Goal: Check status: Check status

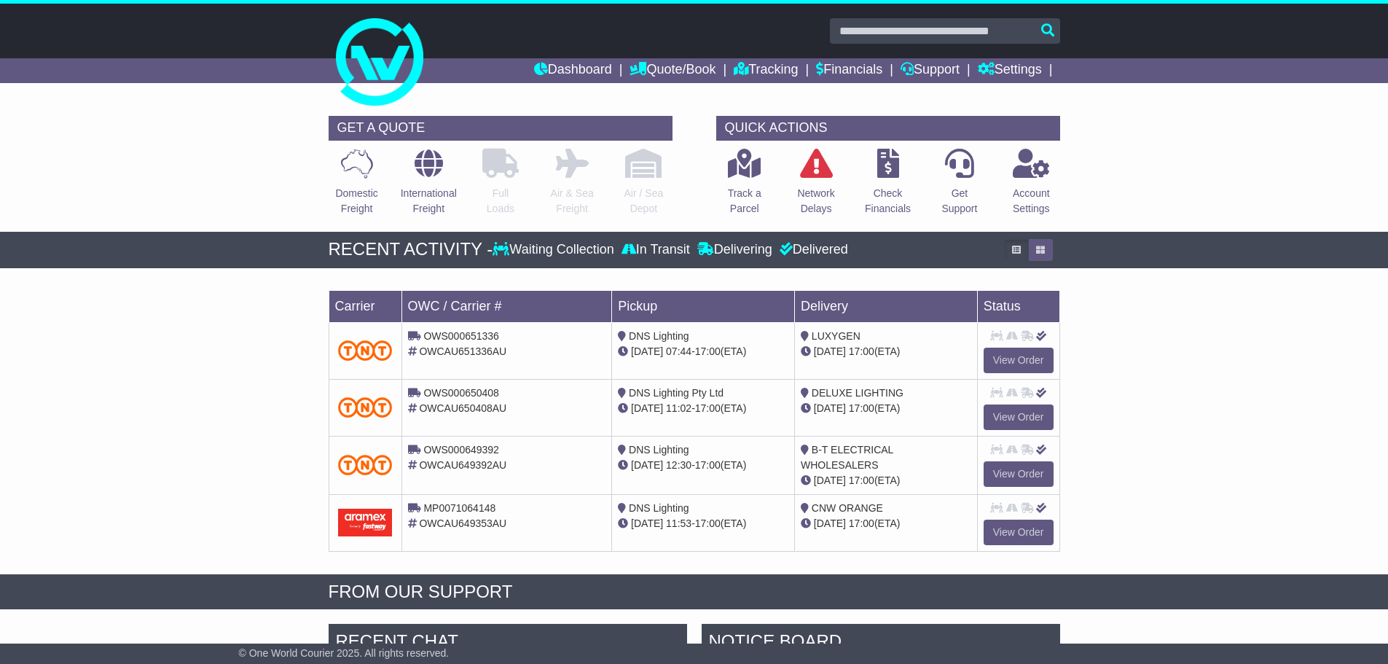
click at [753, 310] on td "Pickup" at bounding box center [703, 306] width 183 height 32
click at [765, 66] on link "Tracking" at bounding box center [766, 70] width 64 height 25
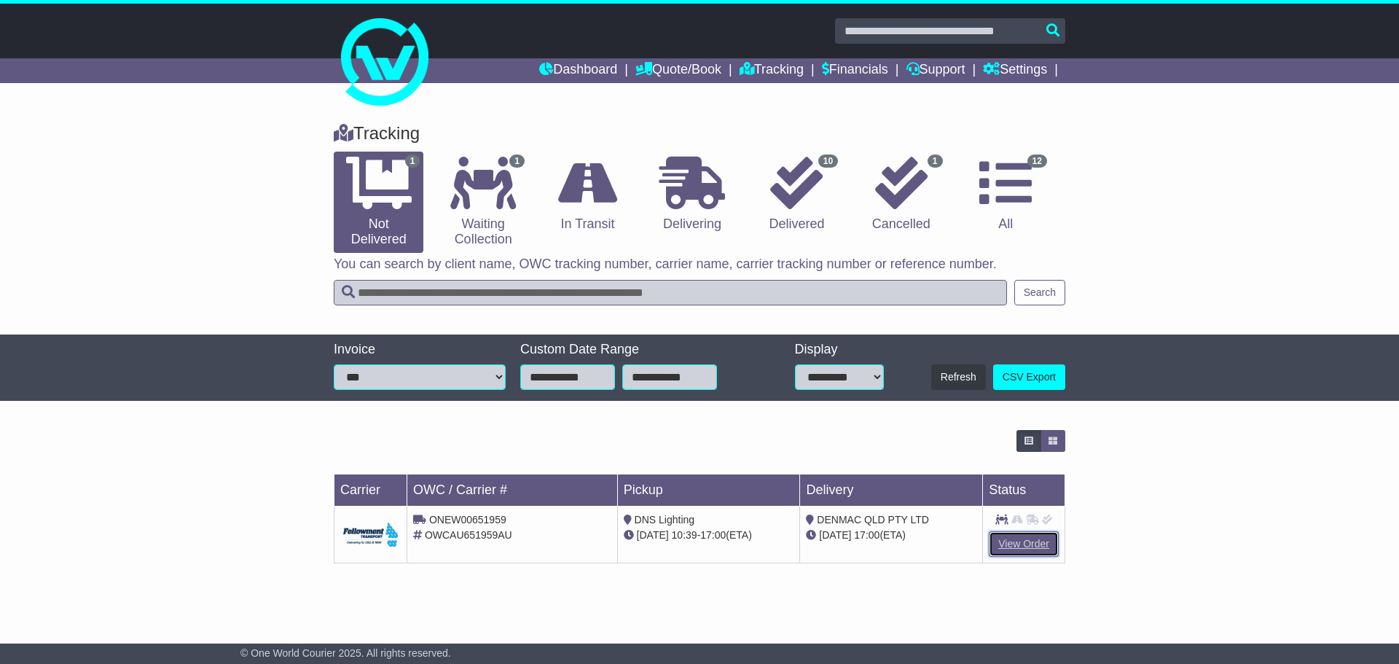
click at [1010, 543] on link "View Order" at bounding box center [1024, 543] width 70 height 25
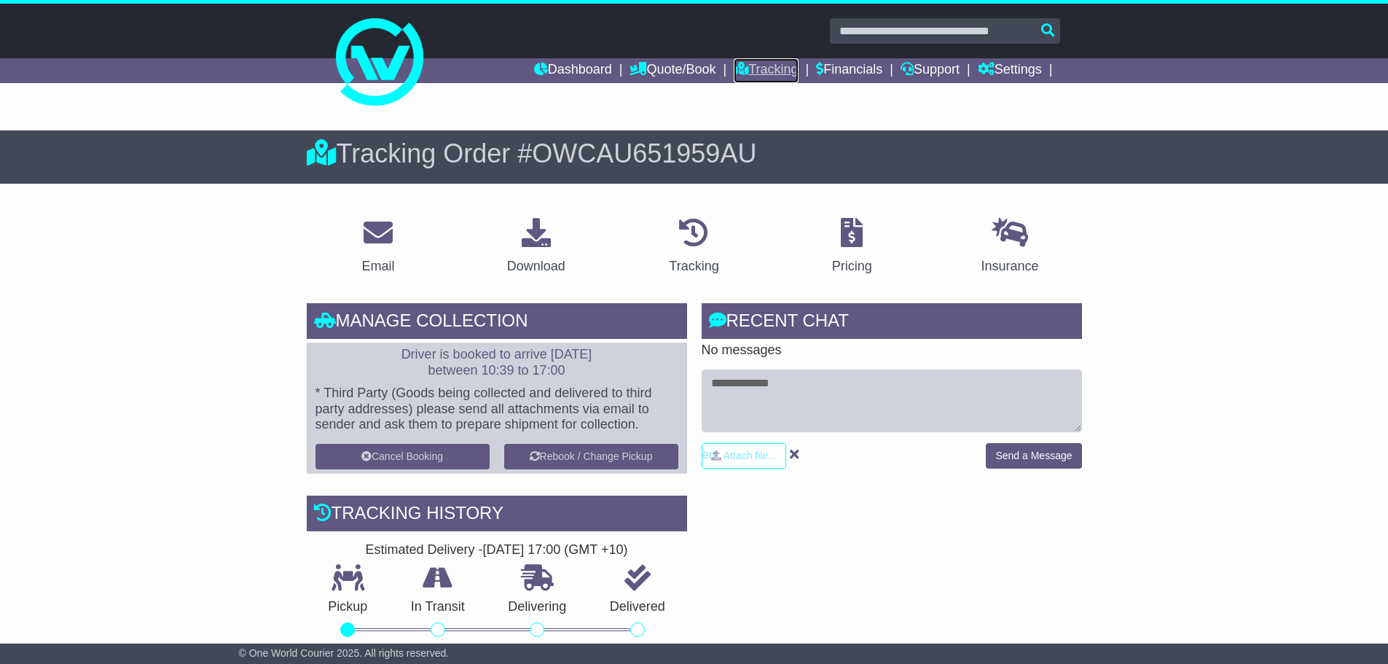
click at [772, 65] on link "Tracking" at bounding box center [766, 70] width 64 height 25
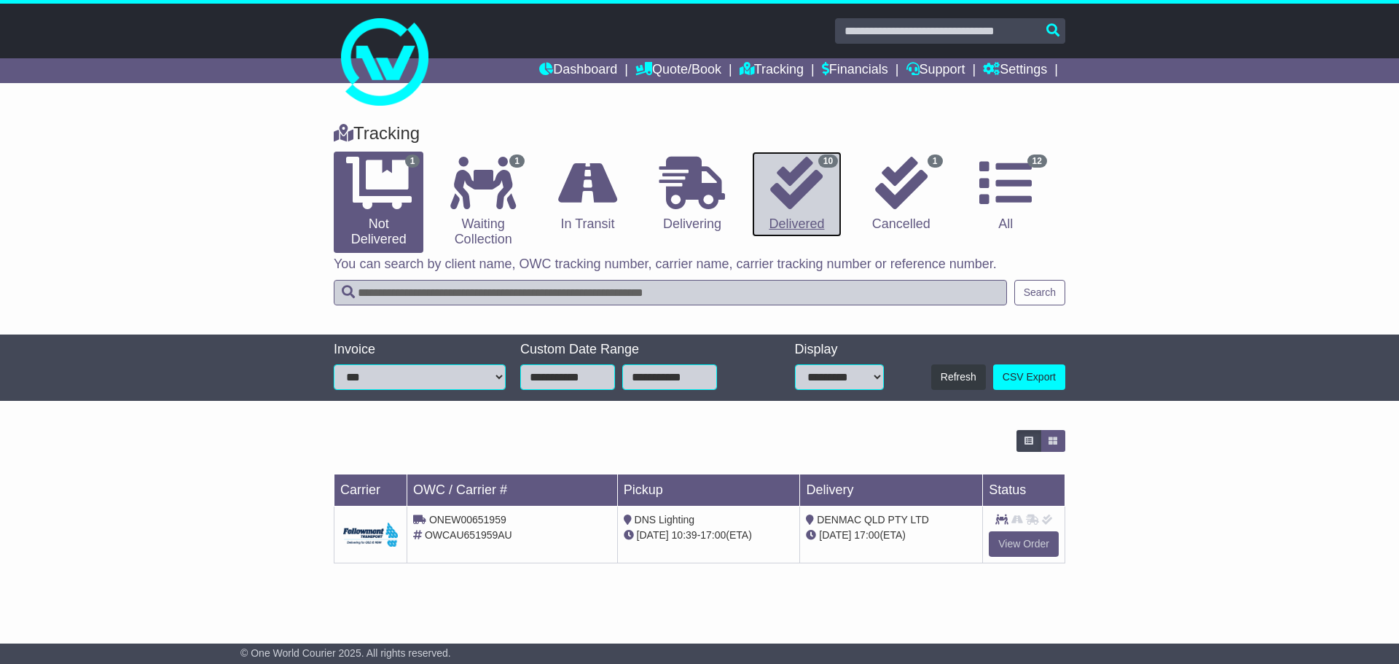
click at [790, 195] on icon at bounding box center [796, 183] width 52 height 52
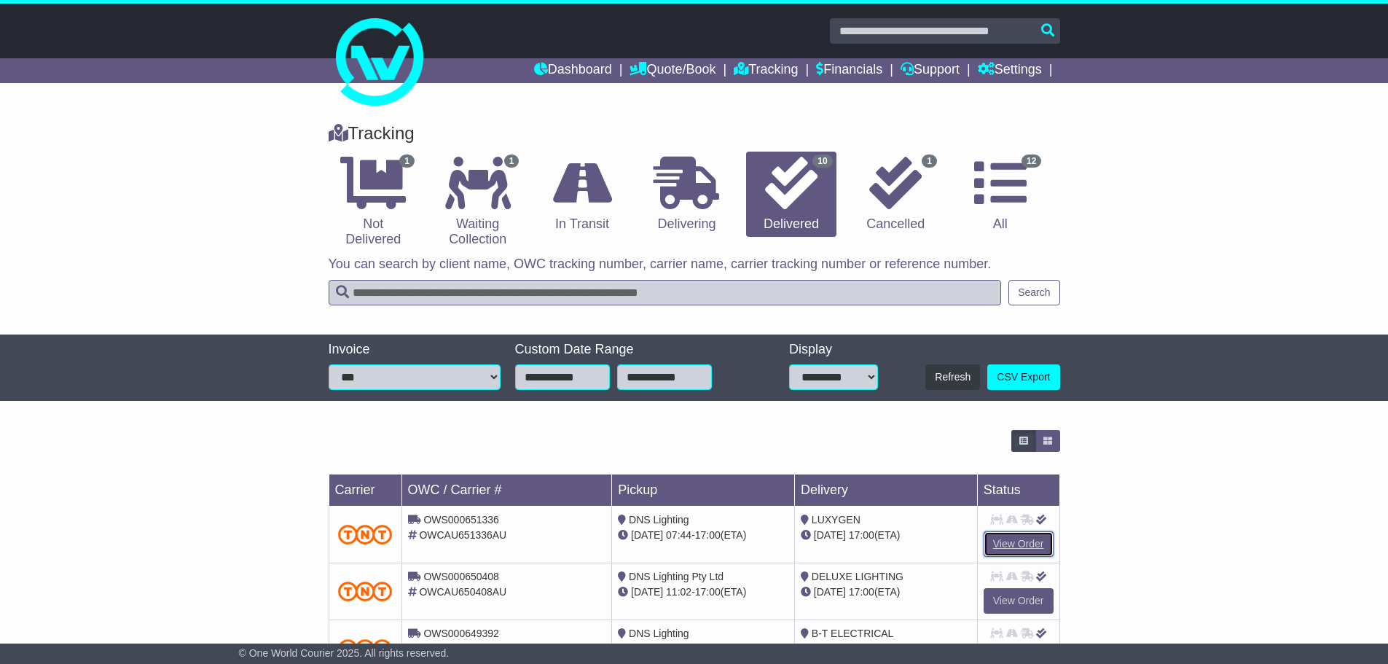
click at [1005, 538] on link "View Order" at bounding box center [1018, 543] width 70 height 25
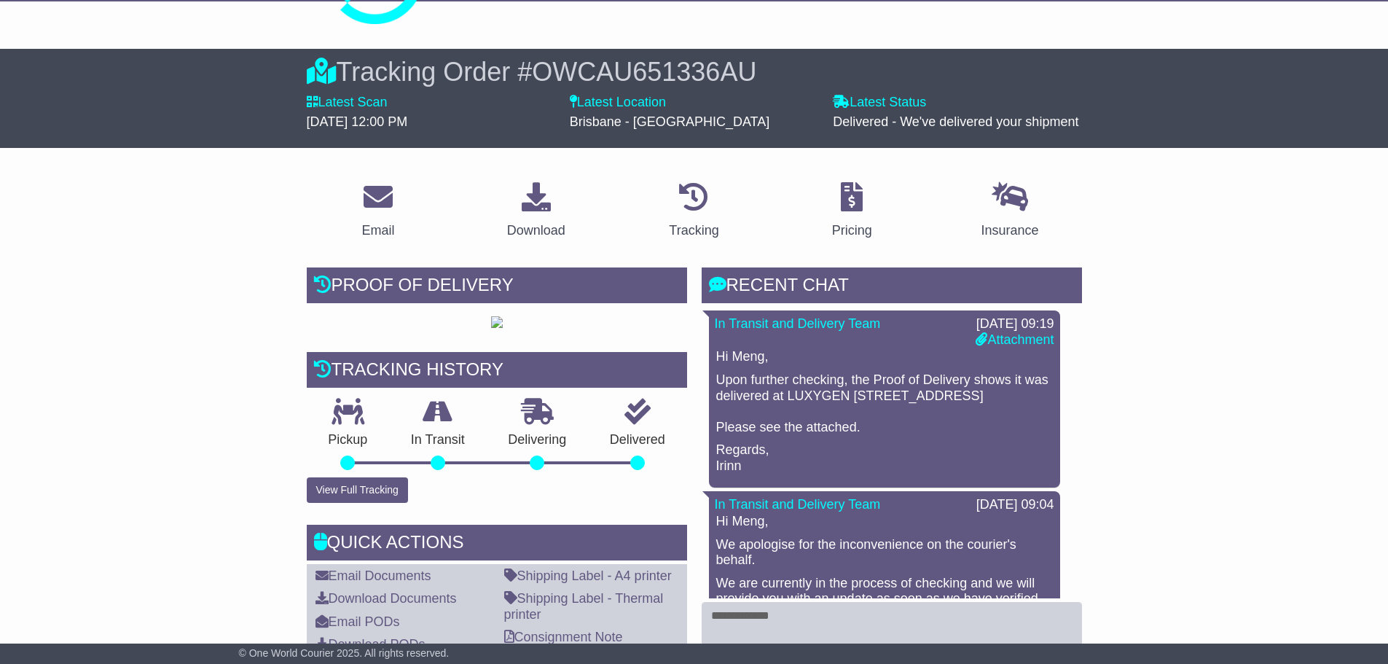
scroll to position [219, 0]
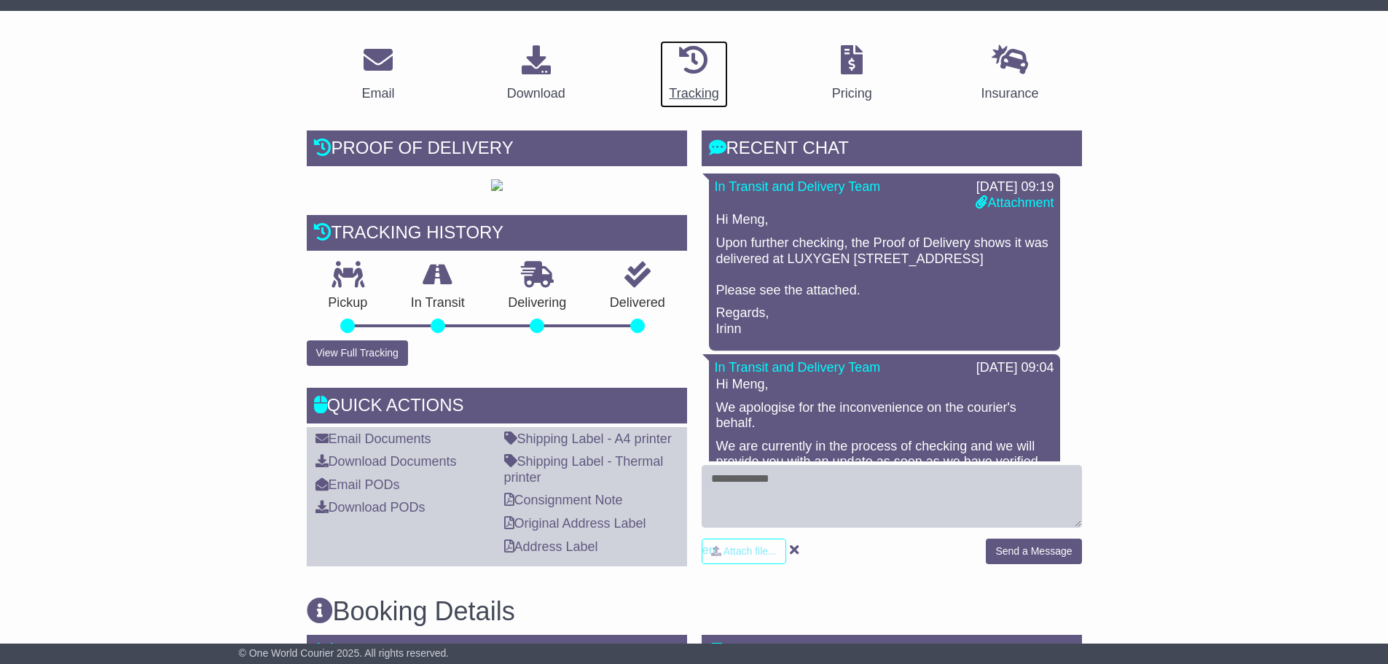
click at [692, 89] on div "Tracking" at bounding box center [694, 94] width 50 height 20
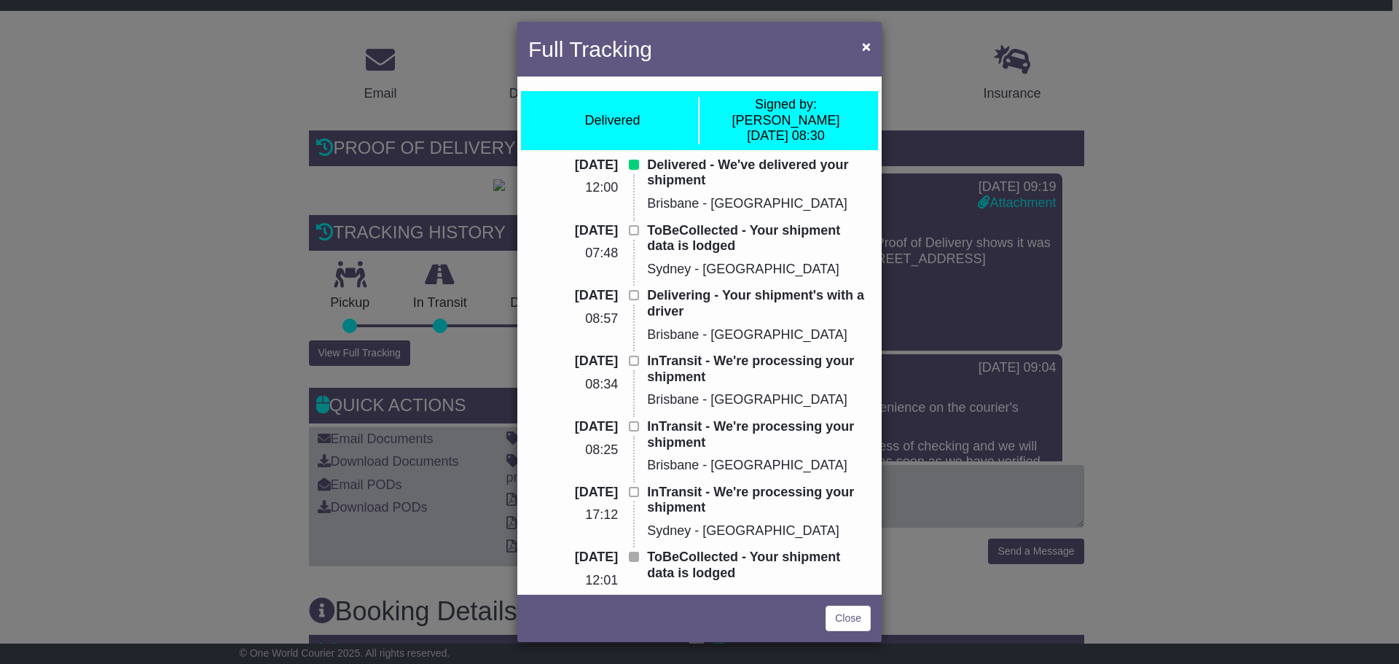
click at [1135, 585] on div "Full Tracking × Delivered Signed by: [PERSON_NAME] [DATE] 08:30 [DATE] 12:00 De…" at bounding box center [699, 332] width 1399 height 664
